Goal: Task Accomplishment & Management: Use online tool/utility

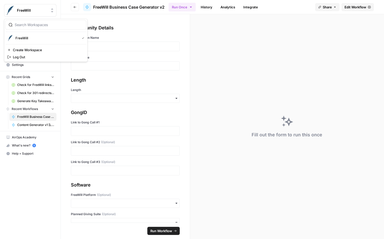
click at [25, 11] on span "FreeWill" at bounding box center [32, 10] width 31 height 5
click at [33, 70] on nav "Home Browse Your Data Usage Settings" at bounding box center [30, 48] width 61 height 45
click at [14, 34] on span "Home" at bounding box center [33, 32] width 42 height 5
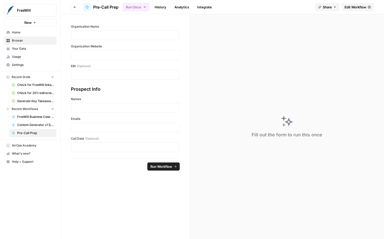
click at [151, 25] on label "Organization Name" at bounding box center [125, 26] width 109 height 5
click at [127, 170] on footer "Run Workflow" at bounding box center [125, 166] width 109 height 16
